Goal: Task Accomplishment & Management: Manage account settings

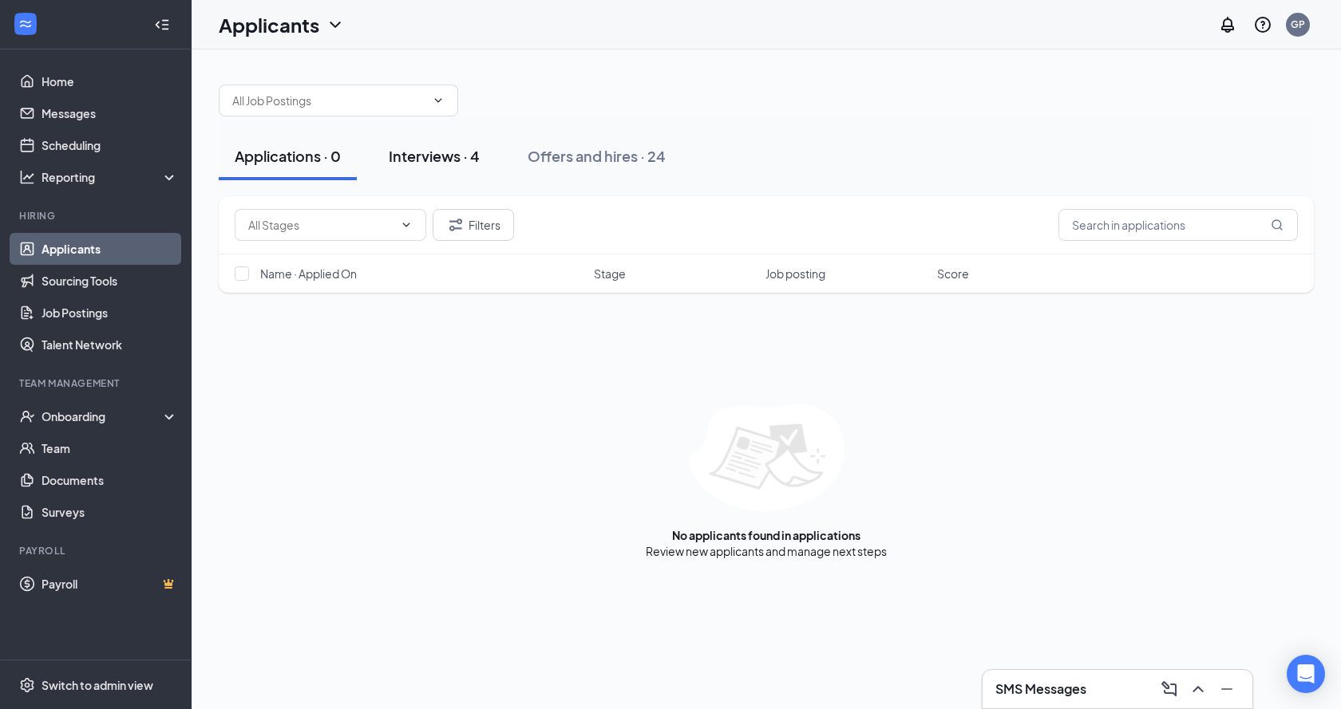
click at [432, 154] on div "Interviews · 4" at bounding box center [434, 156] width 91 height 20
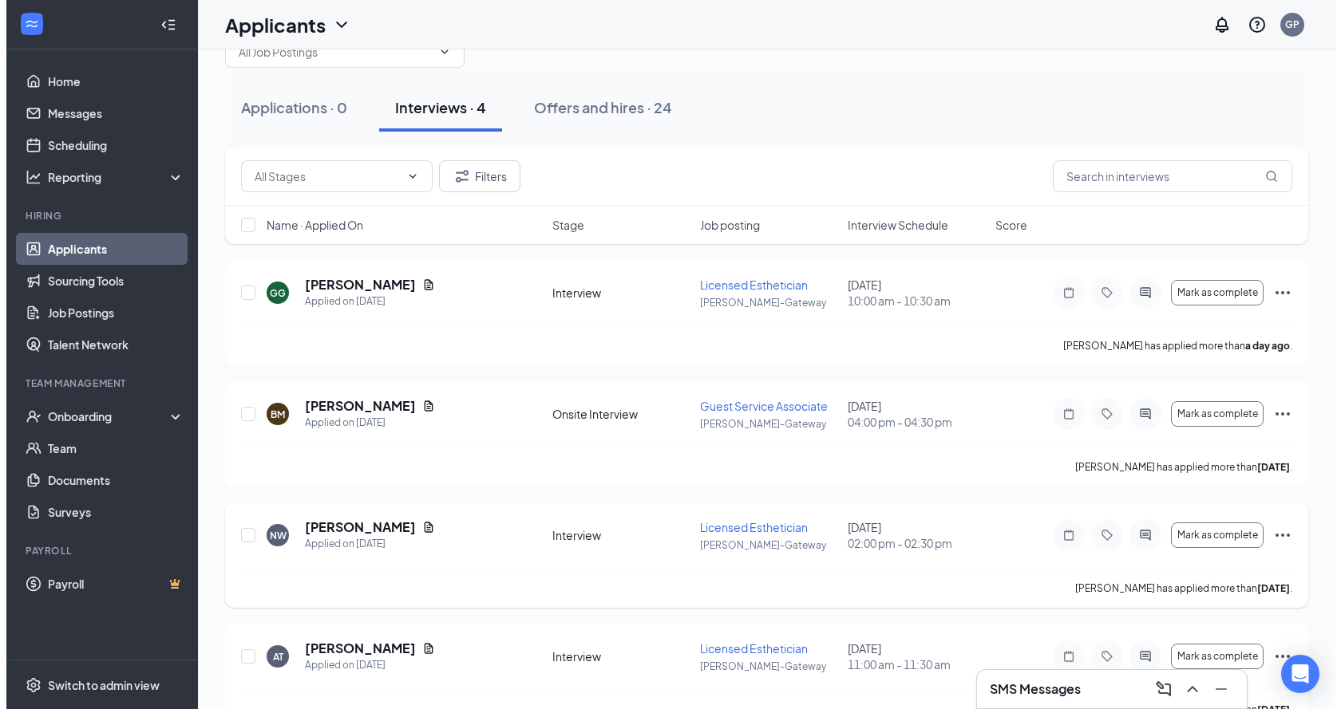
scroll to position [88, 0]
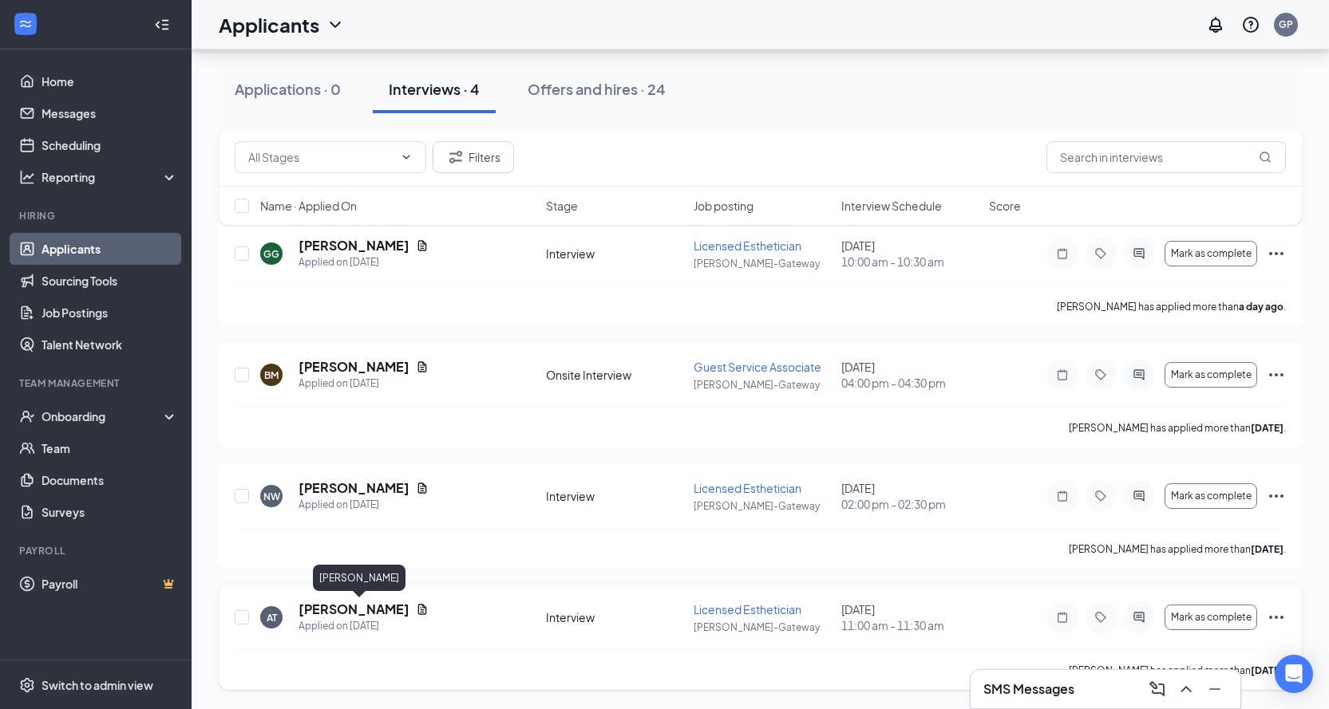
click at [338, 614] on h5 "[PERSON_NAME]" at bounding box center [353, 610] width 111 height 18
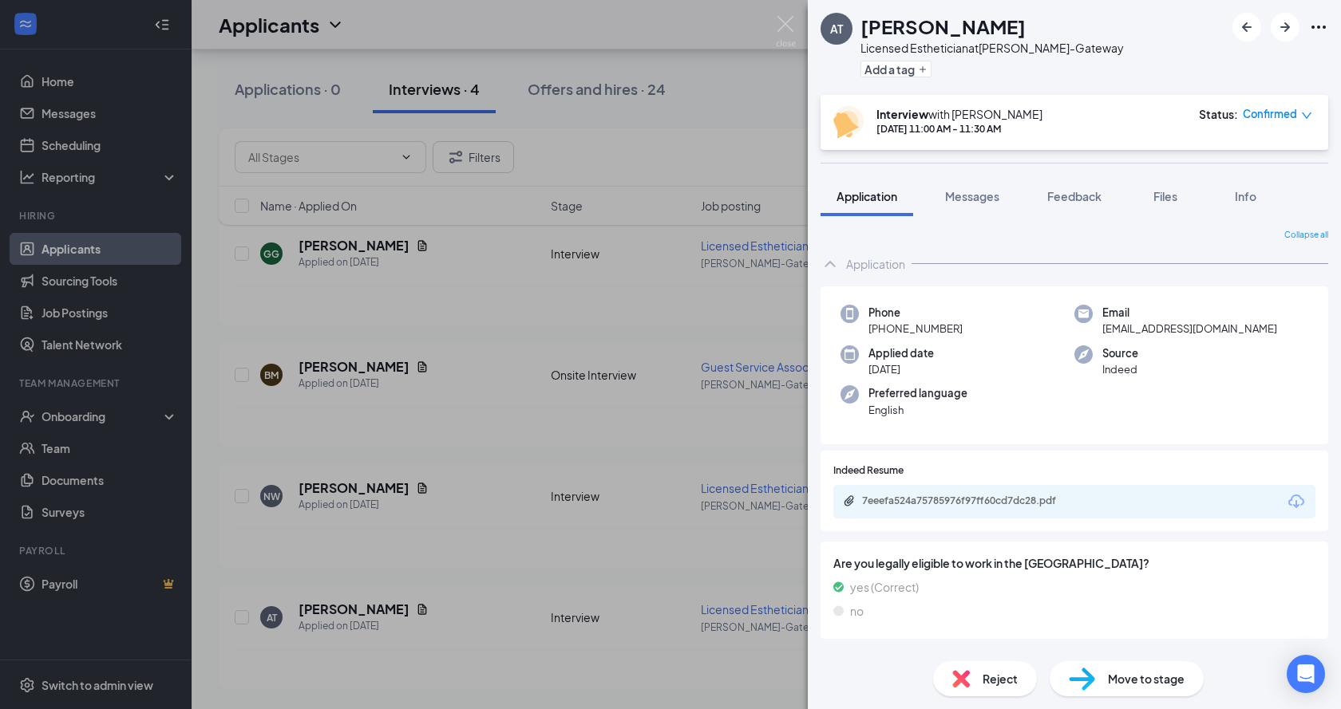
scroll to position [319, 0]
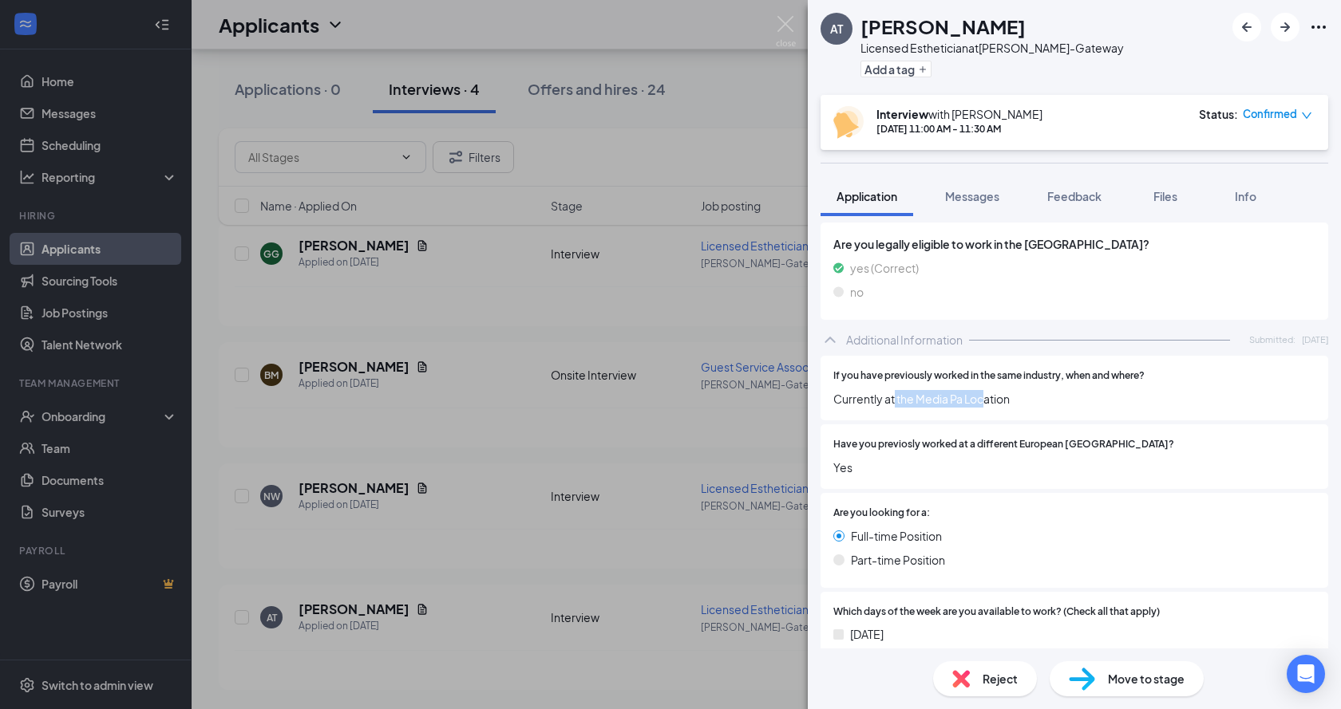
drag, startPoint x: 894, startPoint y: 400, endPoint x: 988, endPoint y: 394, distance: 94.3
click at [988, 394] on span "Currently at the Media Pa Location" at bounding box center [1074, 399] width 482 height 18
click at [1010, 454] on div "Have you previosly worked at a different European [GEOGRAPHIC_DATA]? Yes" at bounding box center [1074, 456] width 482 height 39
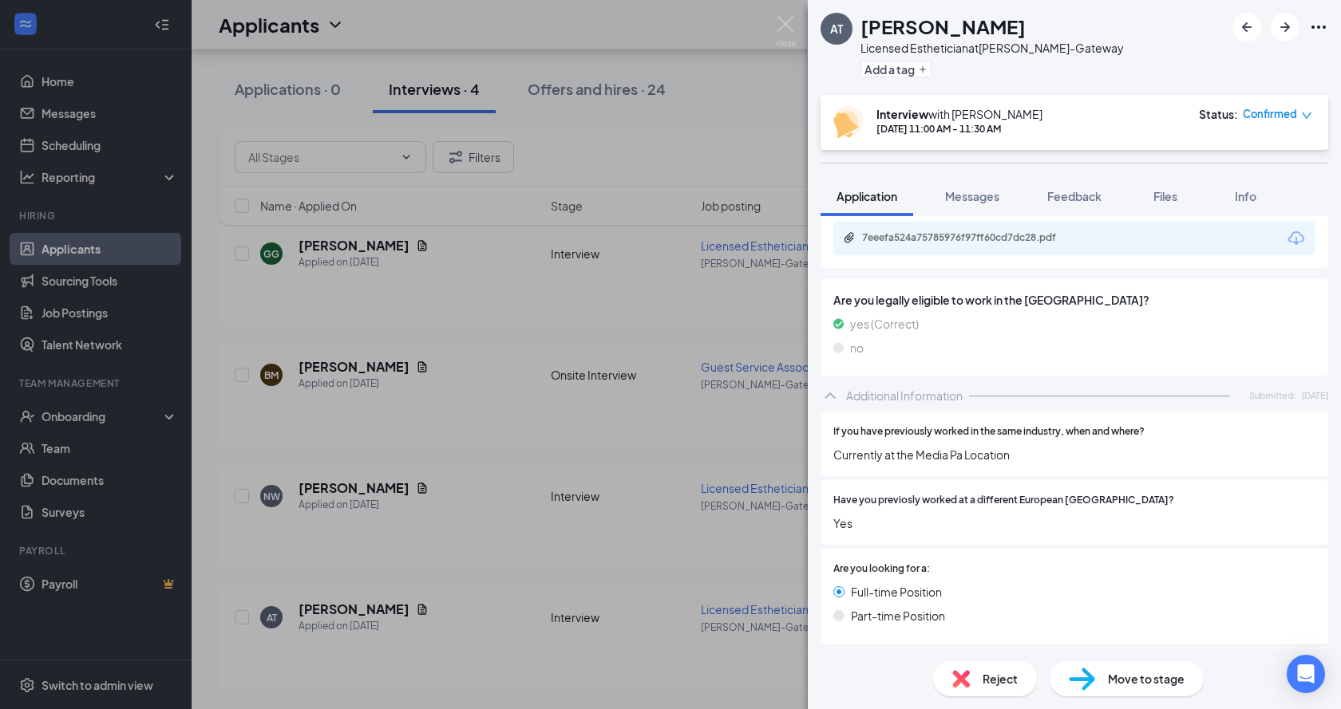
scroll to position [243, 0]
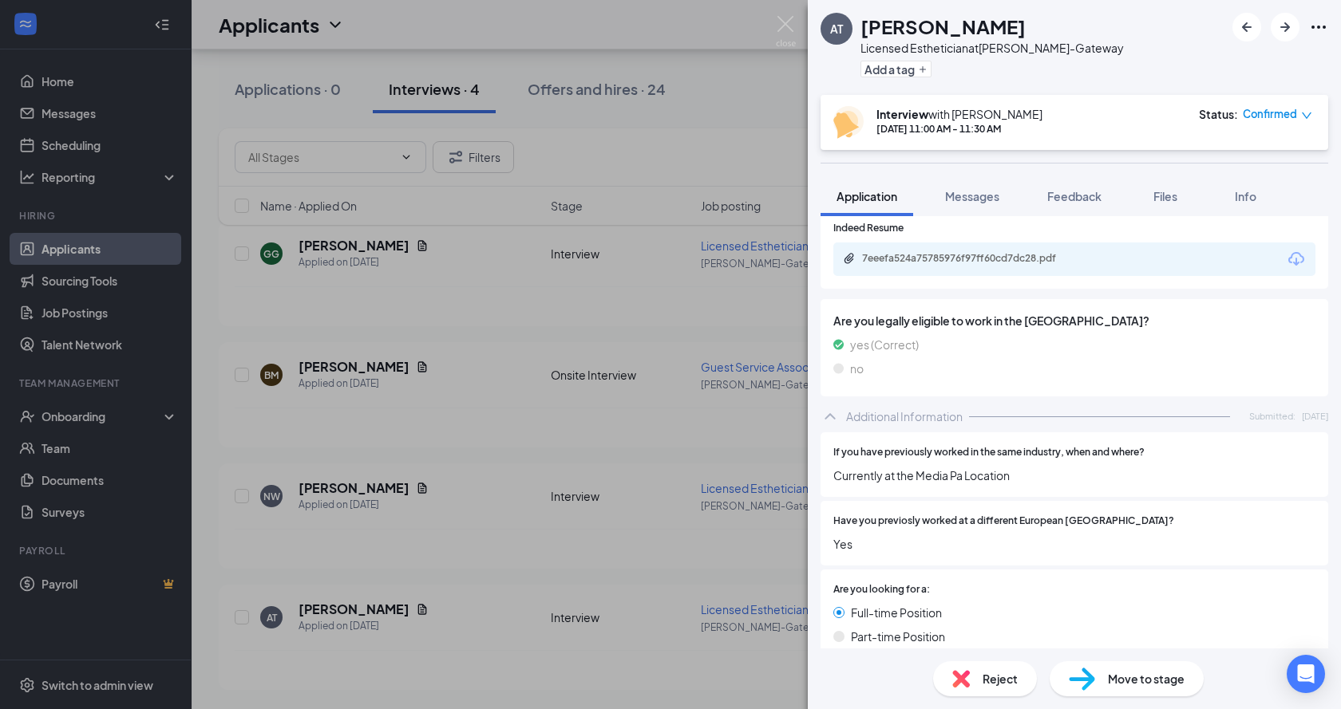
click at [957, 271] on div "7eeefa524a75785976f97ff60cd7dc28.pdf" at bounding box center [1074, 260] width 482 height 34
click at [963, 262] on div "7eeefa524a75785976f97ff60cd7dc28.pdf" at bounding box center [973, 258] width 223 height 13
click at [779, 23] on img at bounding box center [786, 31] width 20 height 31
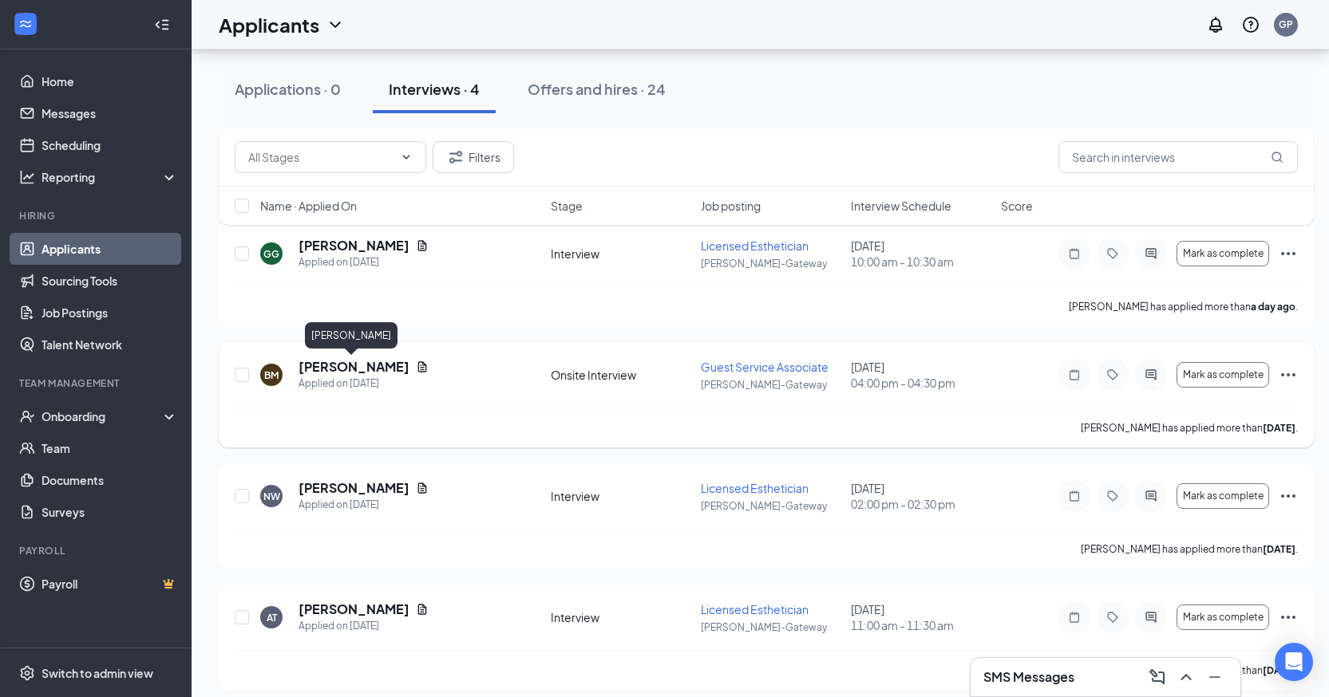
click at [326, 366] on h5 "[PERSON_NAME]" at bounding box center [353, 367] width 111 height 18
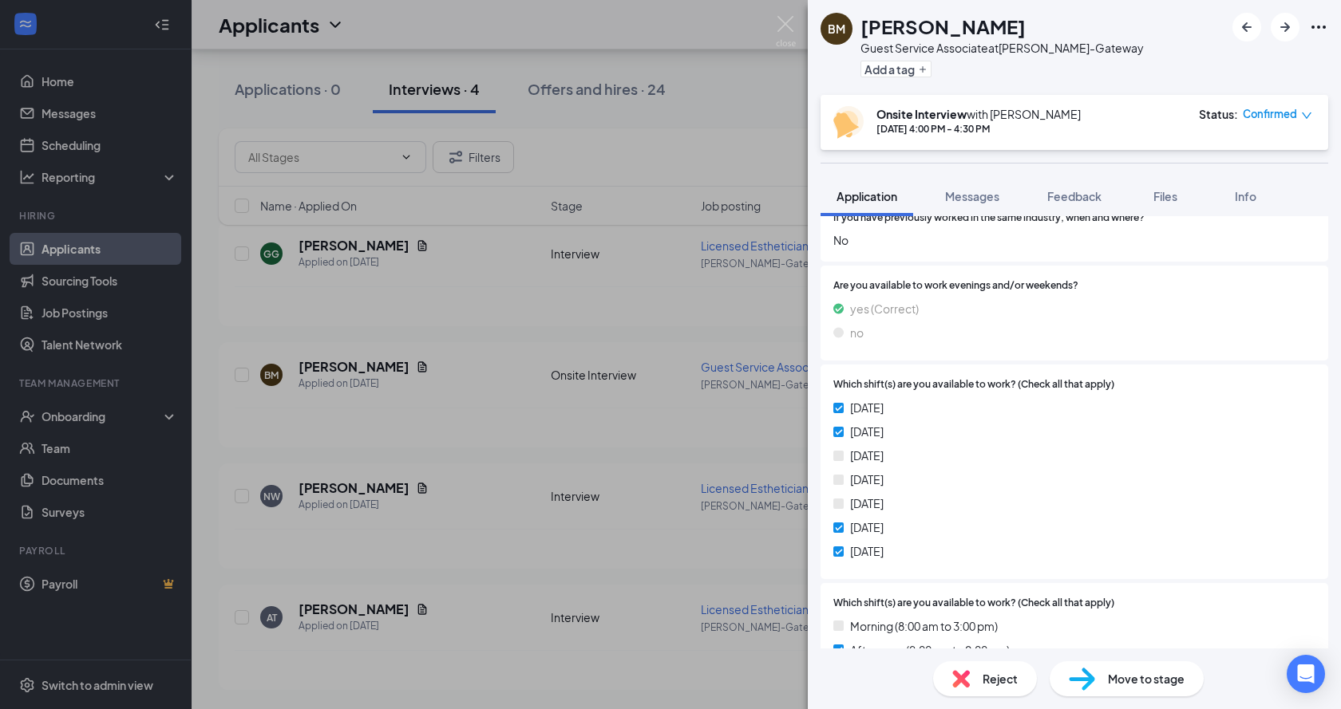
scroll to position [559, 0]
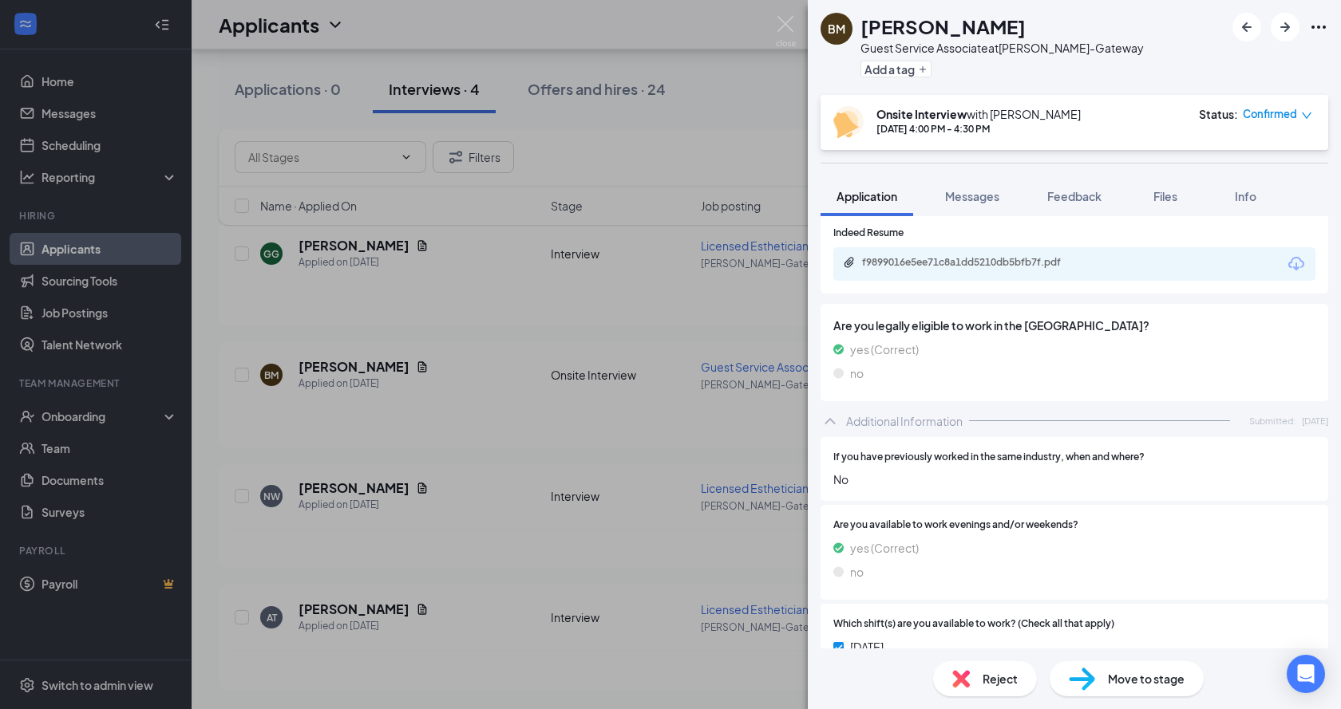
click at [904, 264] on div "f9899016e5ee71c8a1dd5210db5bfb7f.pdf" at bounding box center [973, 262] width 223 height 13
click at [788, 38] on img at bounding box center [786, 31] width 20 height 31
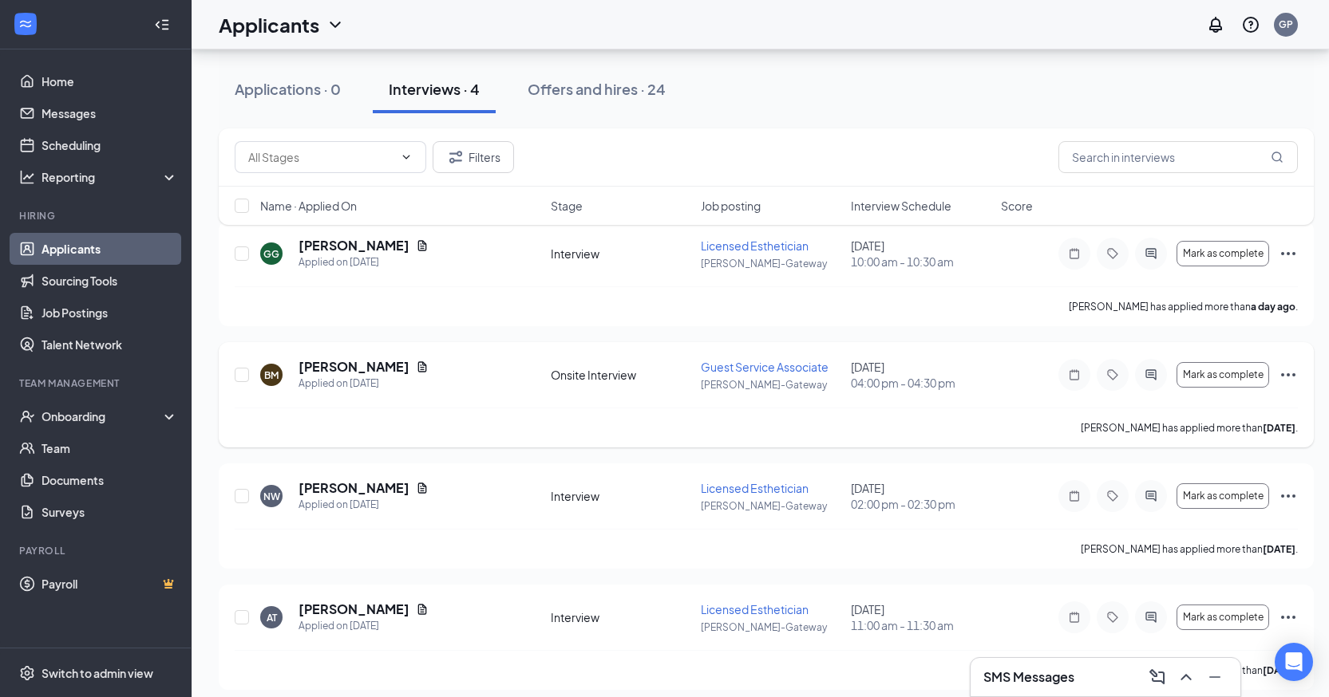
click at [1286, 383] on icon "Ellipses" at bounding box center [1287, 374] width 19 height 19
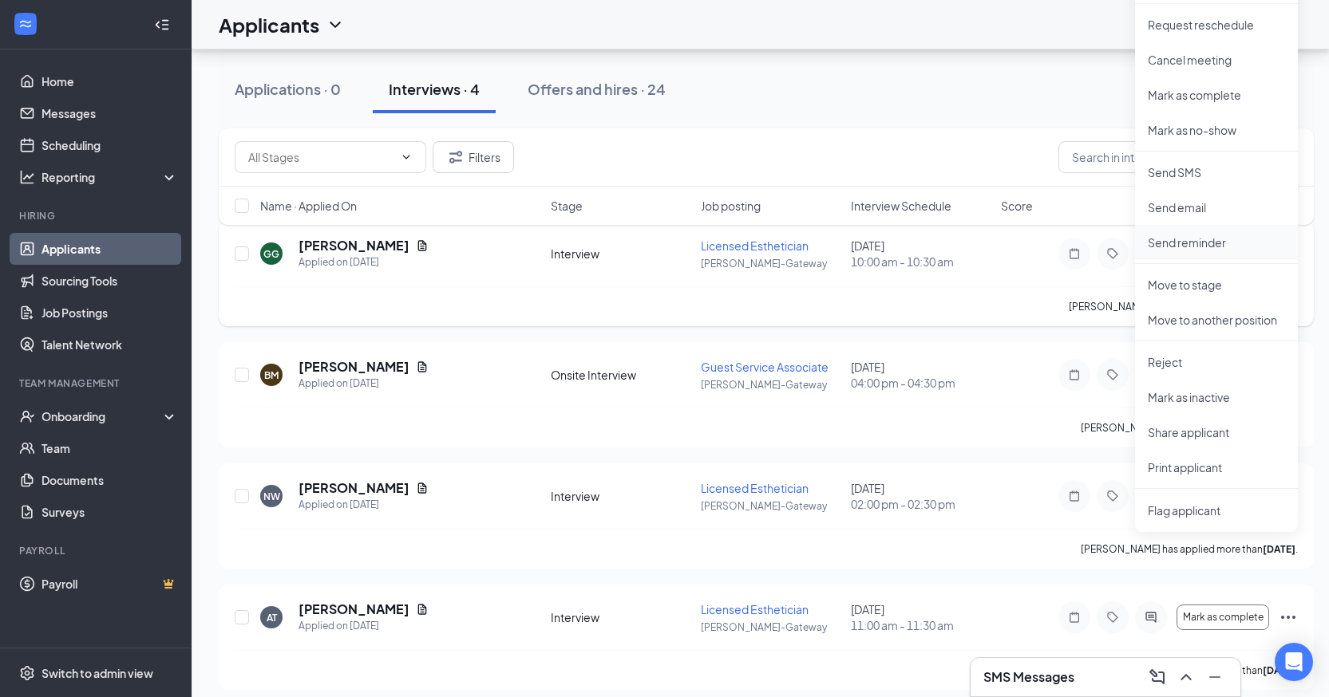
click at [1226, 237] on p "Send reminder" at bounding box center [1215, 243] width 137 height 16
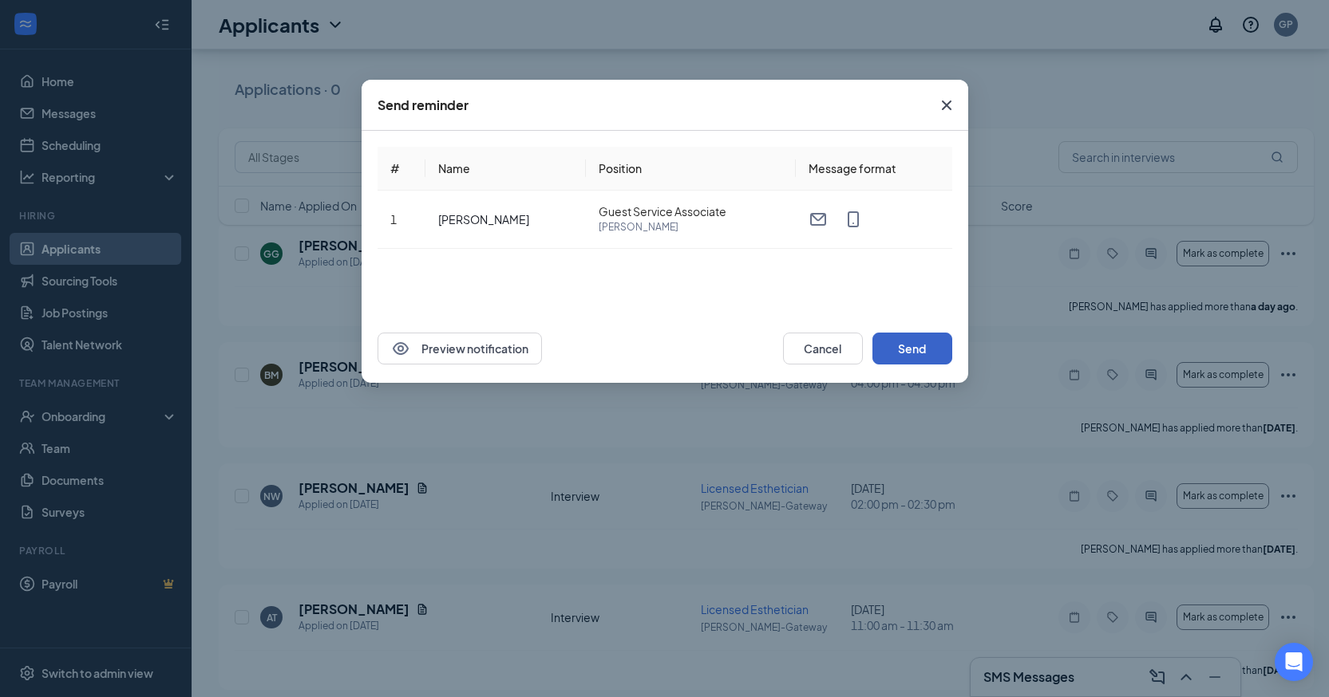
click at [933, 354] on button "Send" at bounding box center [912, 349] width 80 height 32
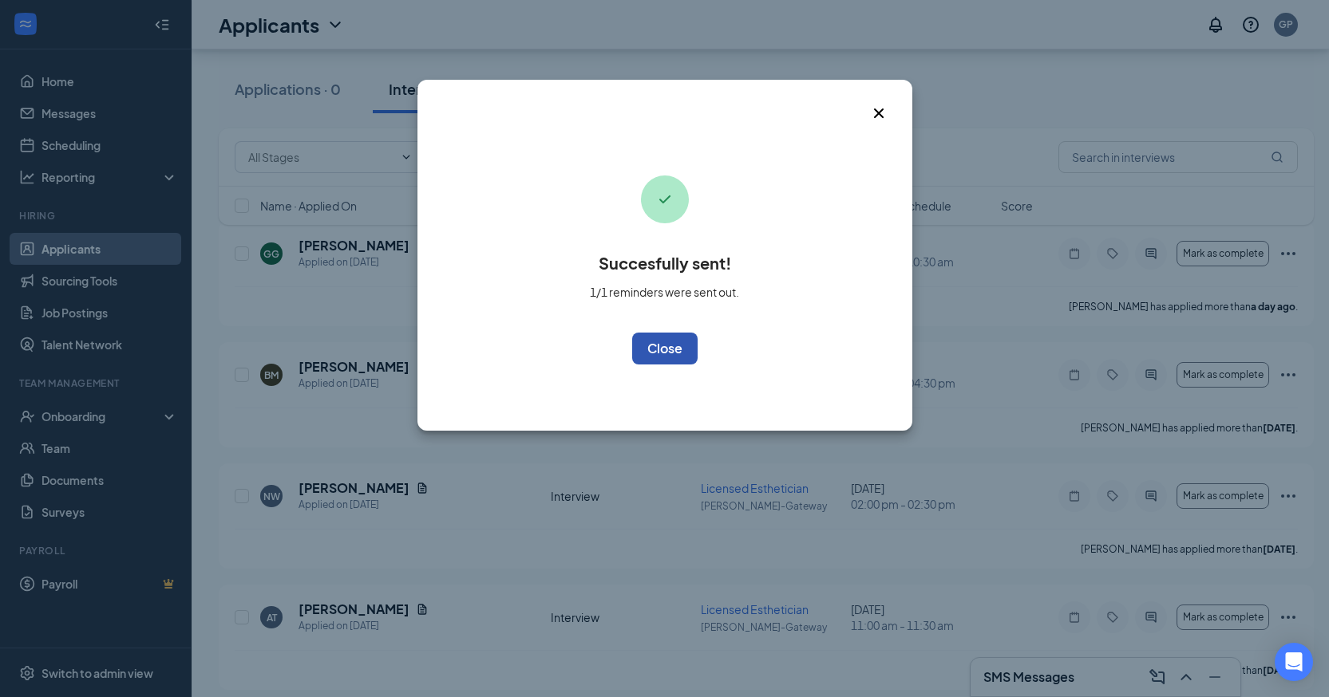
click at [673, 342] on button "OK" at bounding box center [664, 349] width 65 height 32
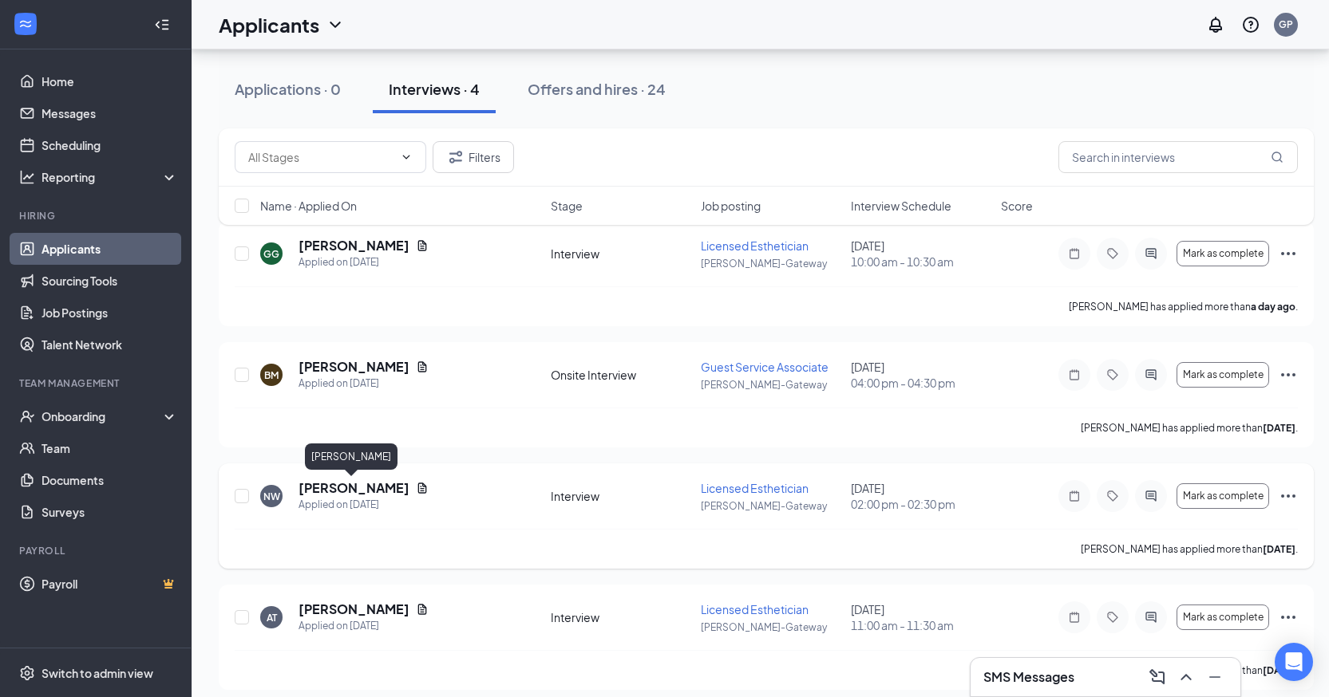
click at [364, 494] on h5 "[PERSON_NAME]" at bounding box center [353, 489] width 111 height 18
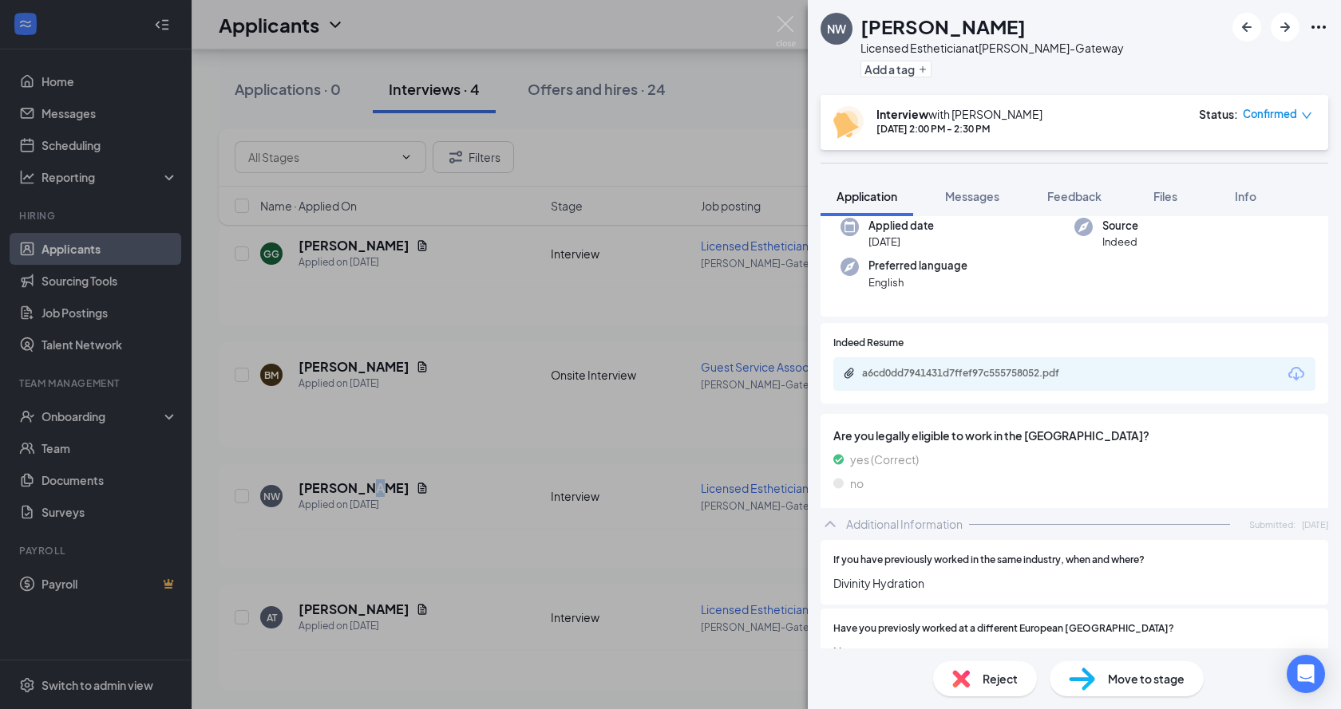
scroll to position [239, 0]
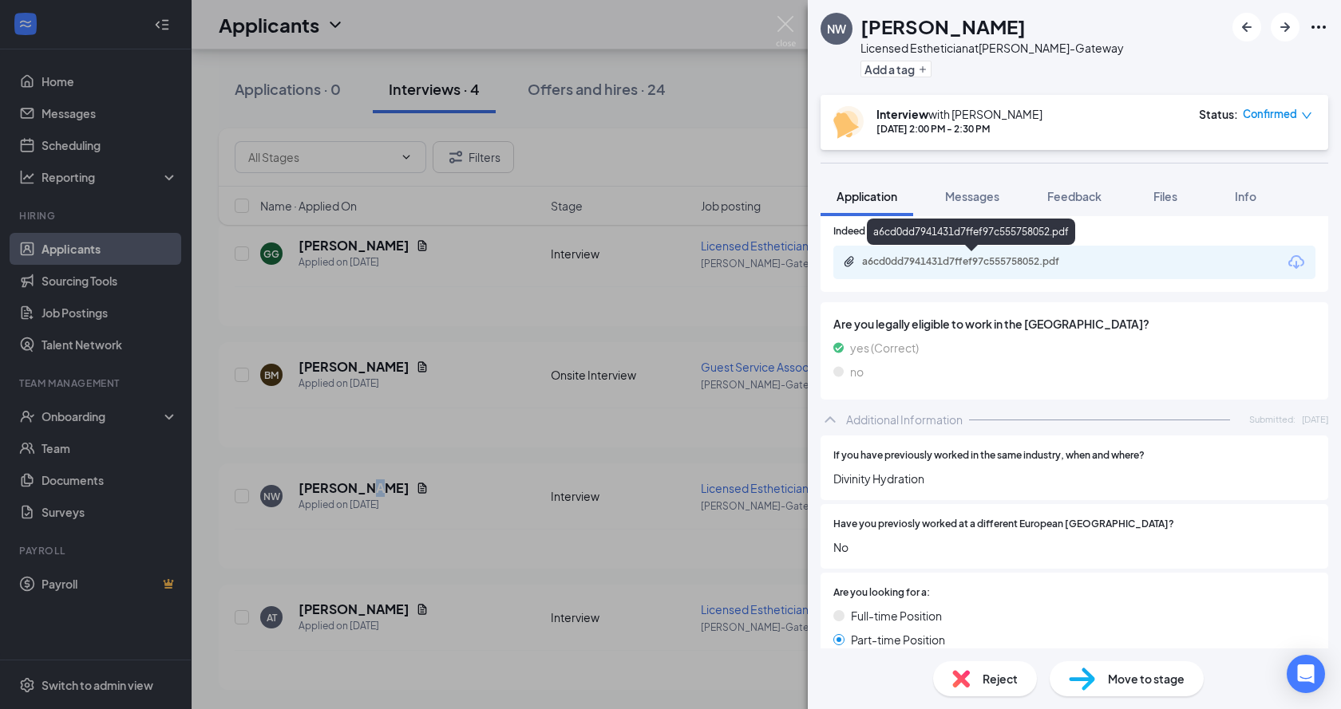
drag, startPoint x: 943, startPoint y: 259, endPoint x: 929, endPoint y: 259, distance: 14.4
click at [942, 259] on div "a6cd0dd7941431d7ffef97c555758052.pdf" at bounding box center [973, 261] width 223 height 13
